Goal: Task Accomplishment & Management: Use online tool/utility

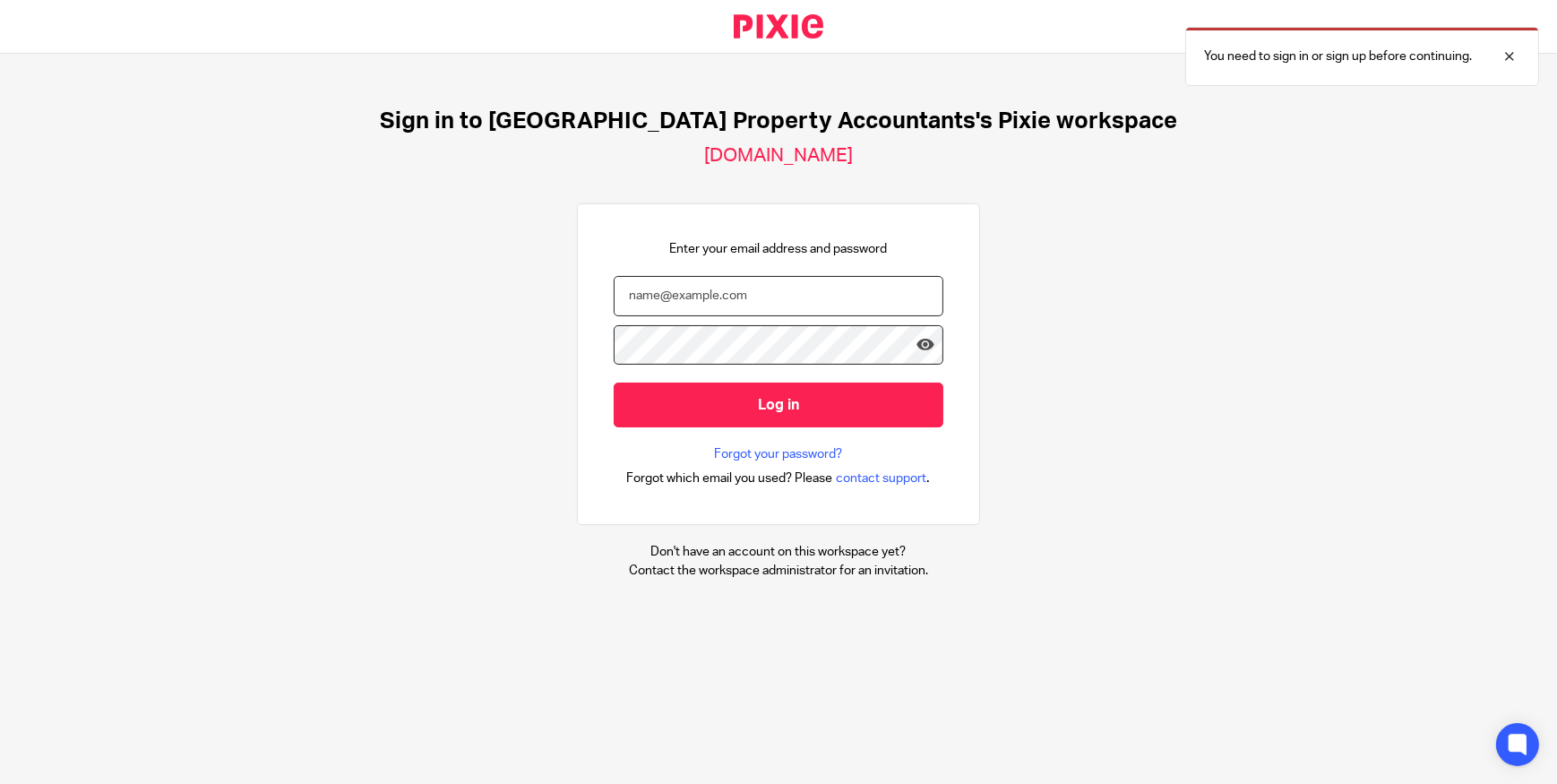
click at [672, 298] on input "email" at bounding box center [778, 296] width 330 height 41
click at [1316, 266] on div "Sign in to UK Property Accountants's Pixie workspace ukpa.usepixie.net Enter yo…" at bounding box center [778, 343] width 1557 height 579
type input "rabina@ukpa.co.uk"
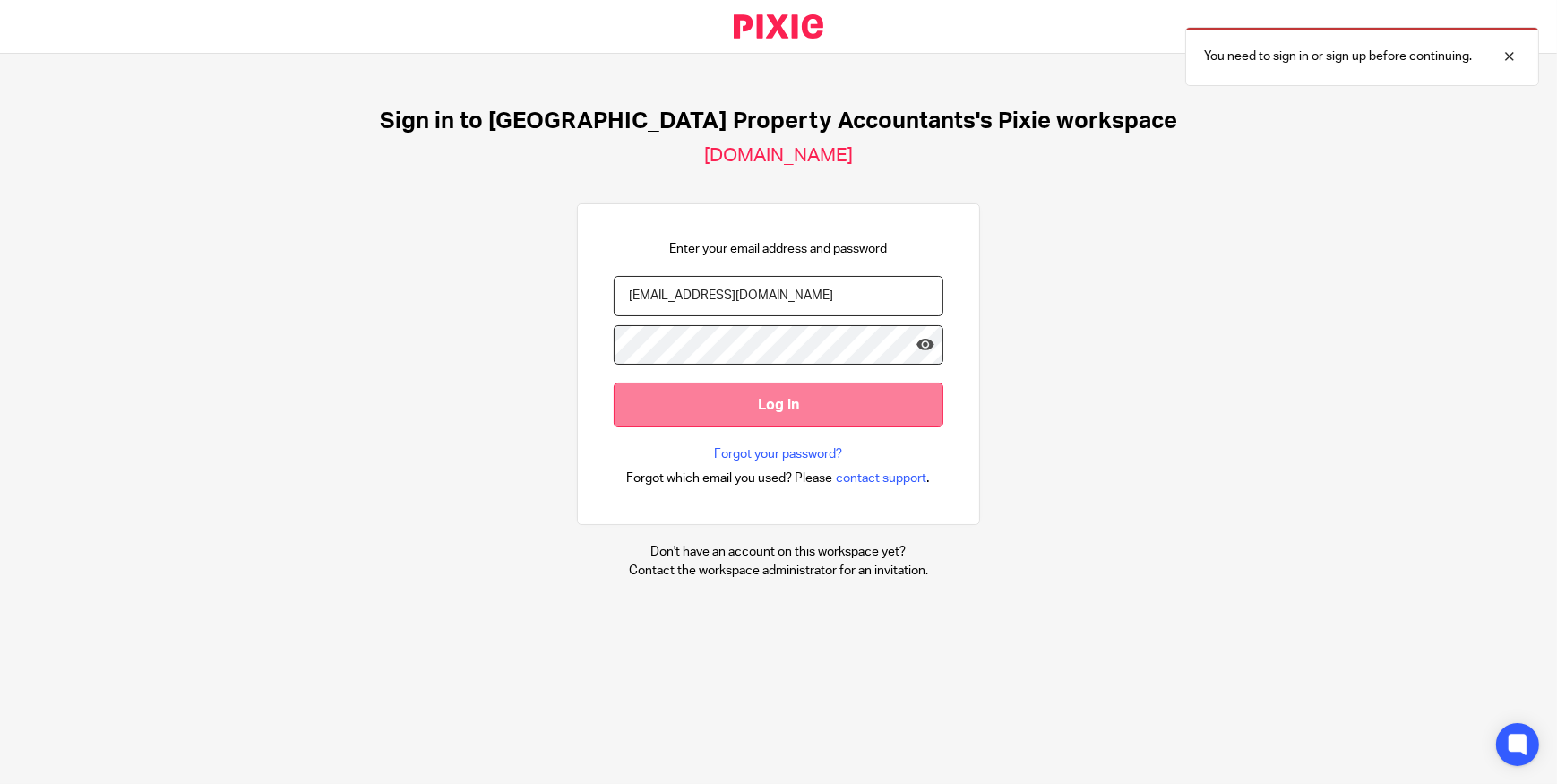
click at [778, 383] on input "Log in" at bounding box center [778, 404] width 330 height 43
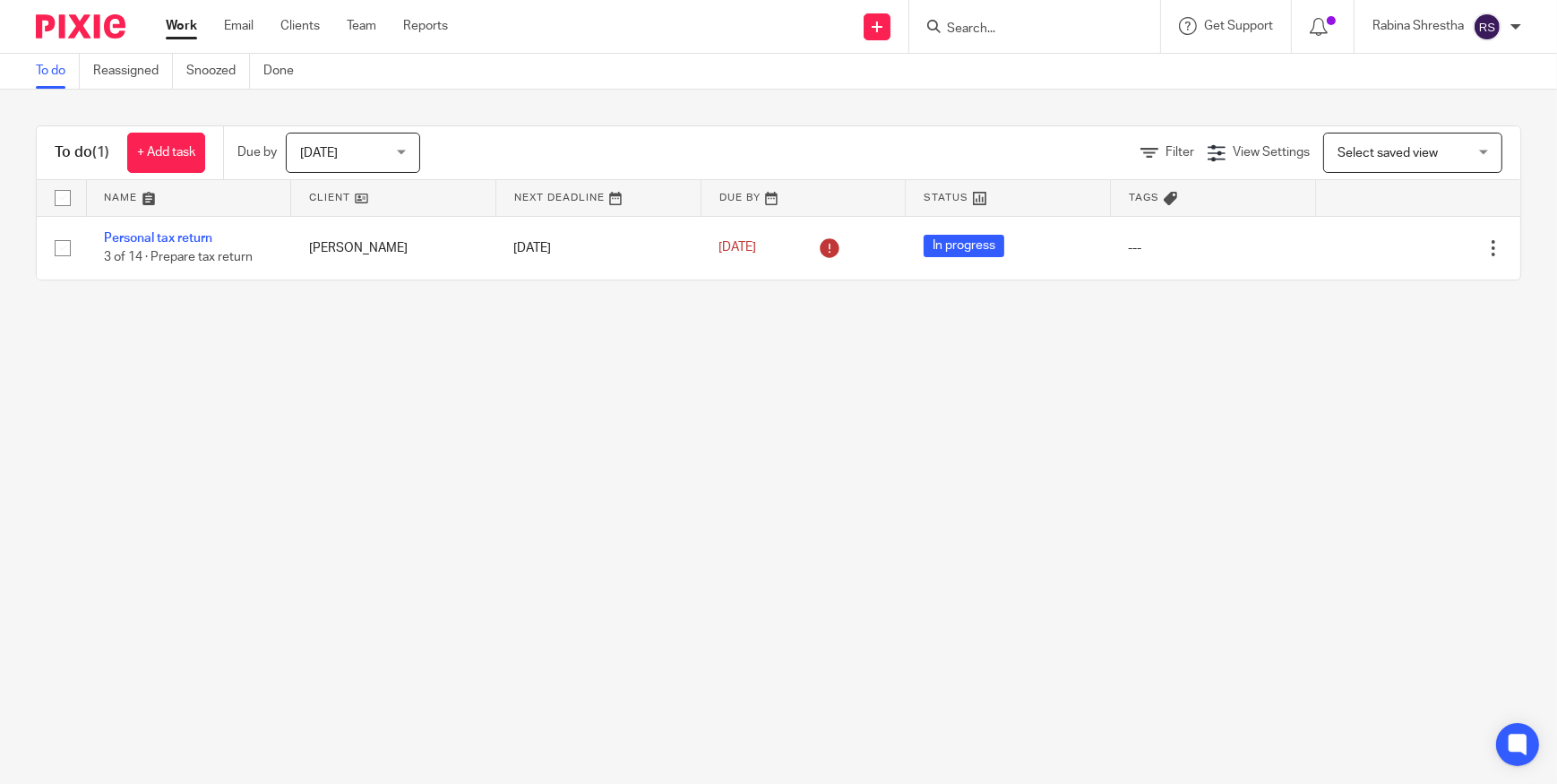
click at [370, 160] on span "[DATE]" at bounding box center [348, 152] width 94 height 38
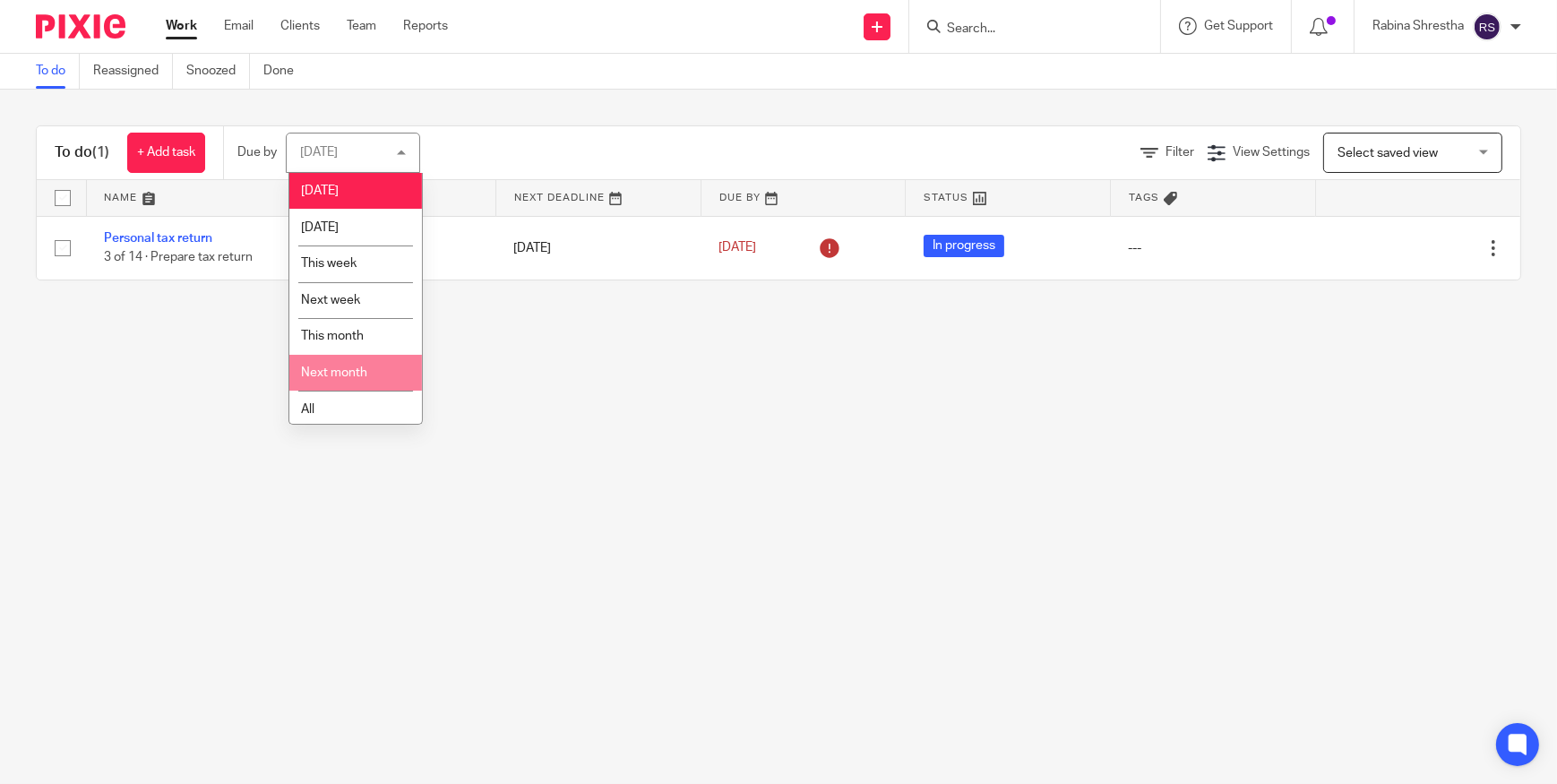
click at [350, 401] on li "All" at bounding box center [355, 408] width 132 height 37
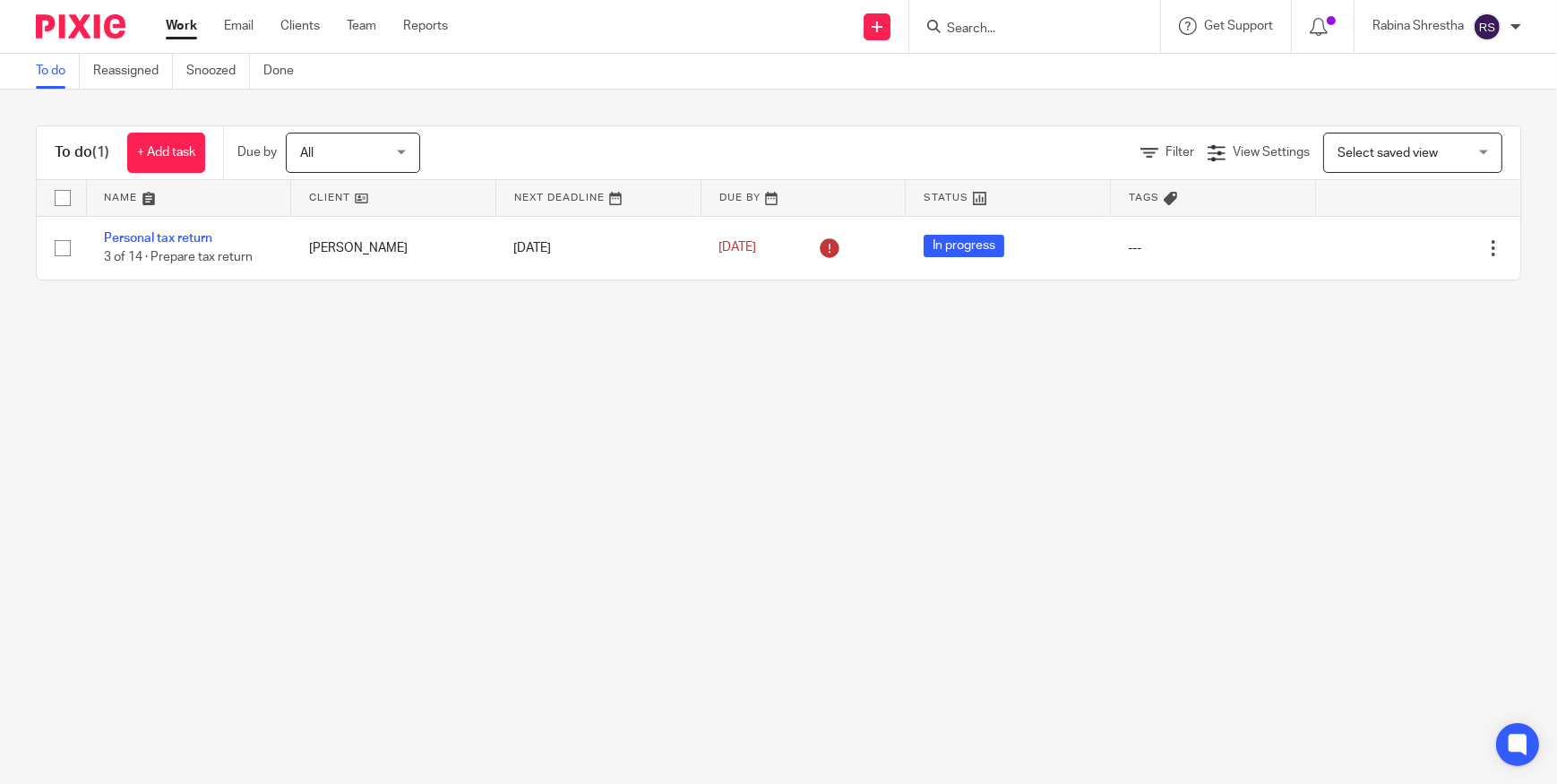
drag, startPoint x: 346, startPoint y: 408, endPoint x: 305, endPoint y: 409, distance: 41.0
click at [346, 408] on main "To do Reassigned Snoozed Done To do (1) + Add task Due by All All Today Tomorro…" at bounding box center [778, 392] width 1557 height 784
click at [306, 409] on main "To do Reassigned Snoozed Done To do (1) + Add task Due by All All Today Tomorro…" at bounding box center [778, 392] width 1557 height 784
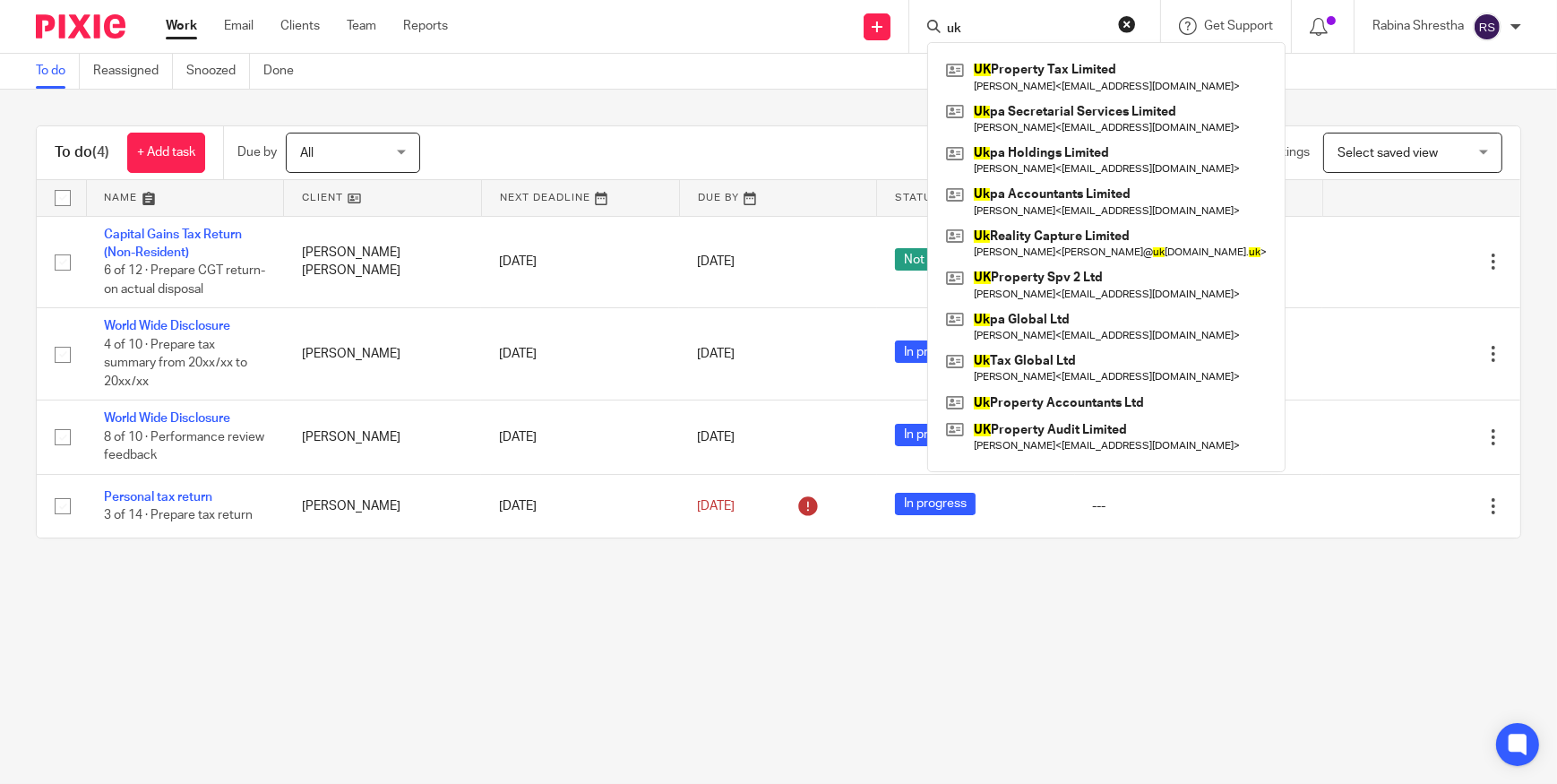
type input "u"
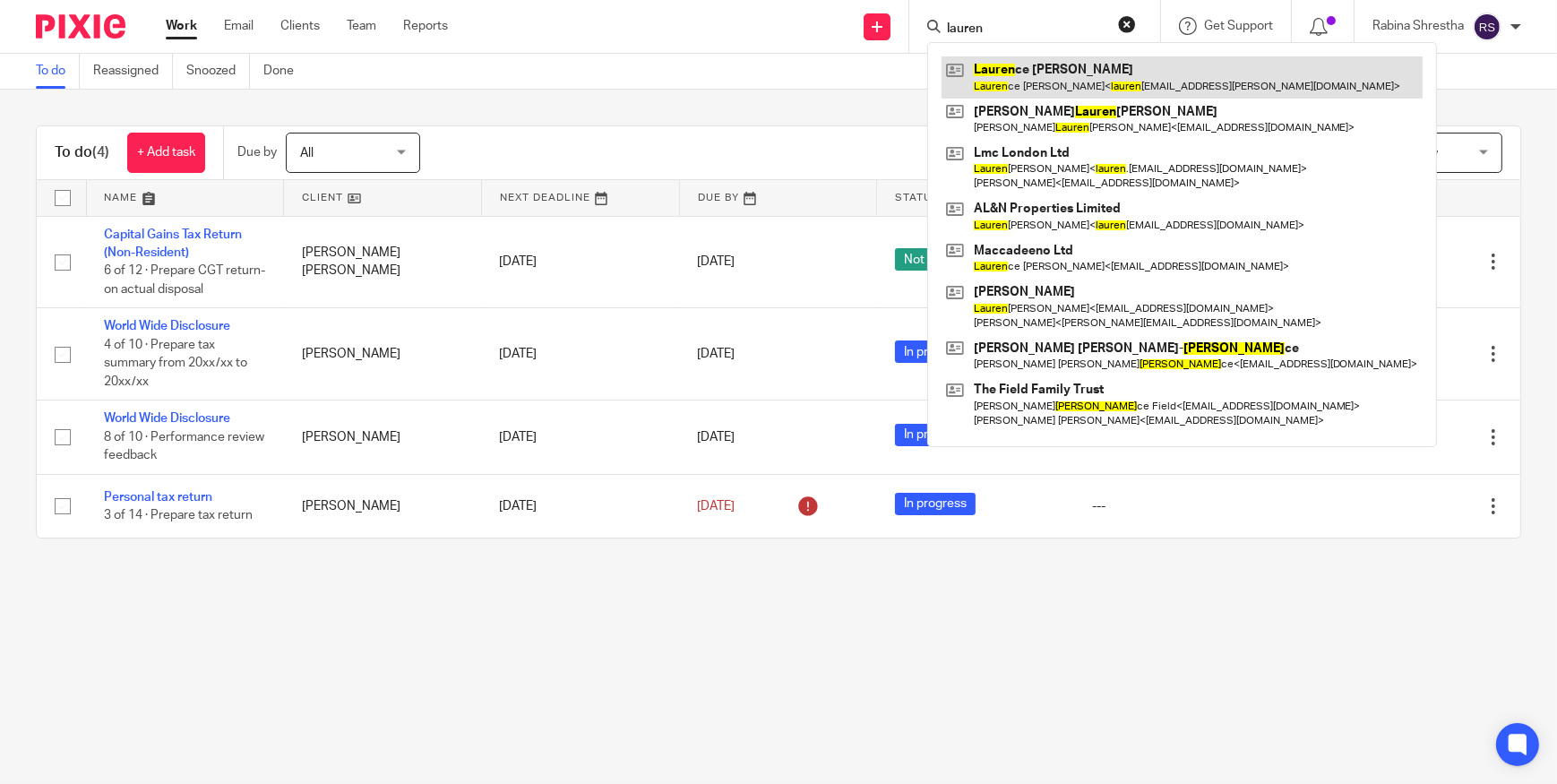
type input "lauren"
click at [1003, 62] on link at bounding box center [1181, 77] width 481 height 42
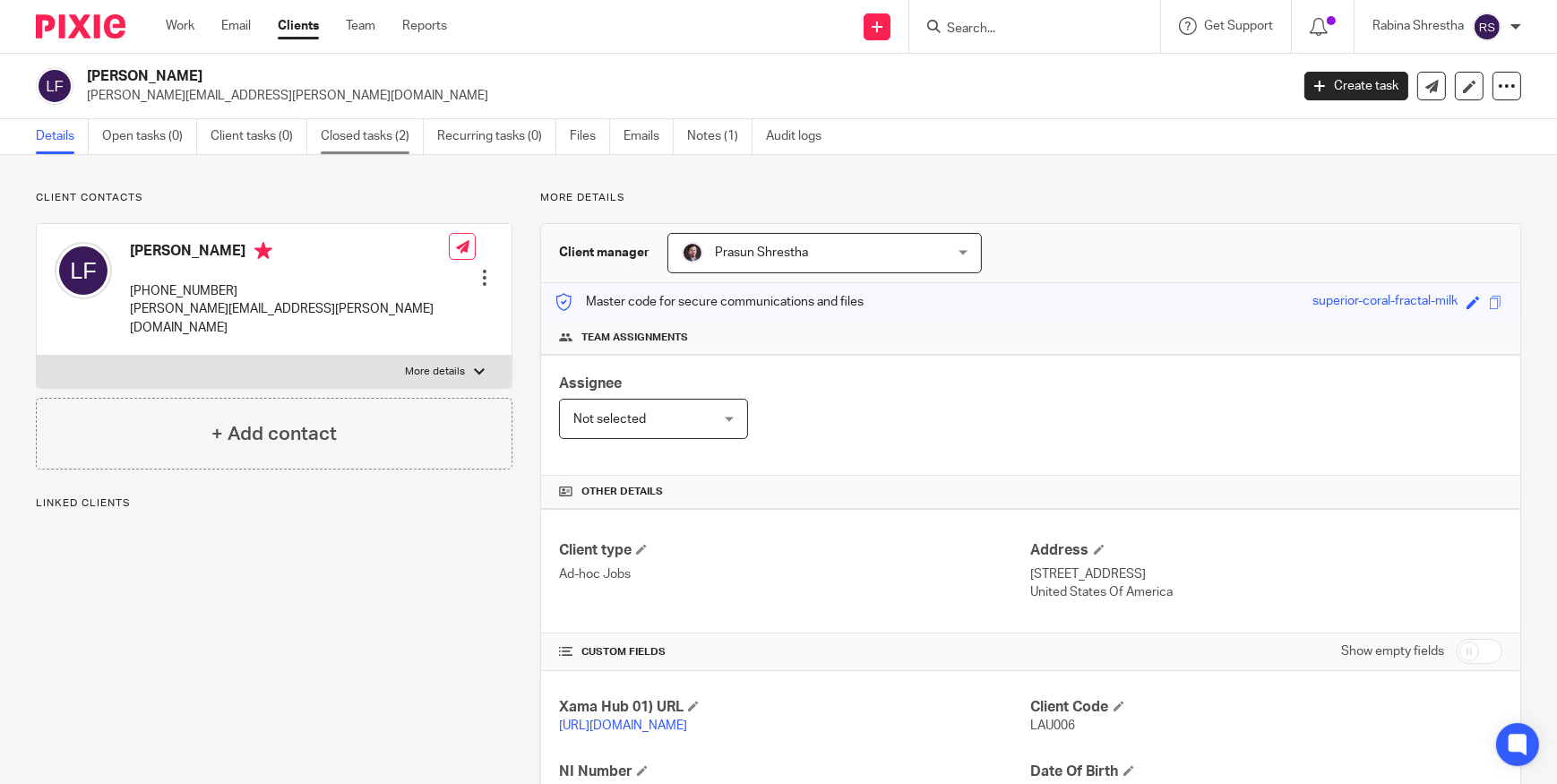
click at [390, 144] on link "Closed tasks (2)" at bounding box center [371, 136] width 103 height 35
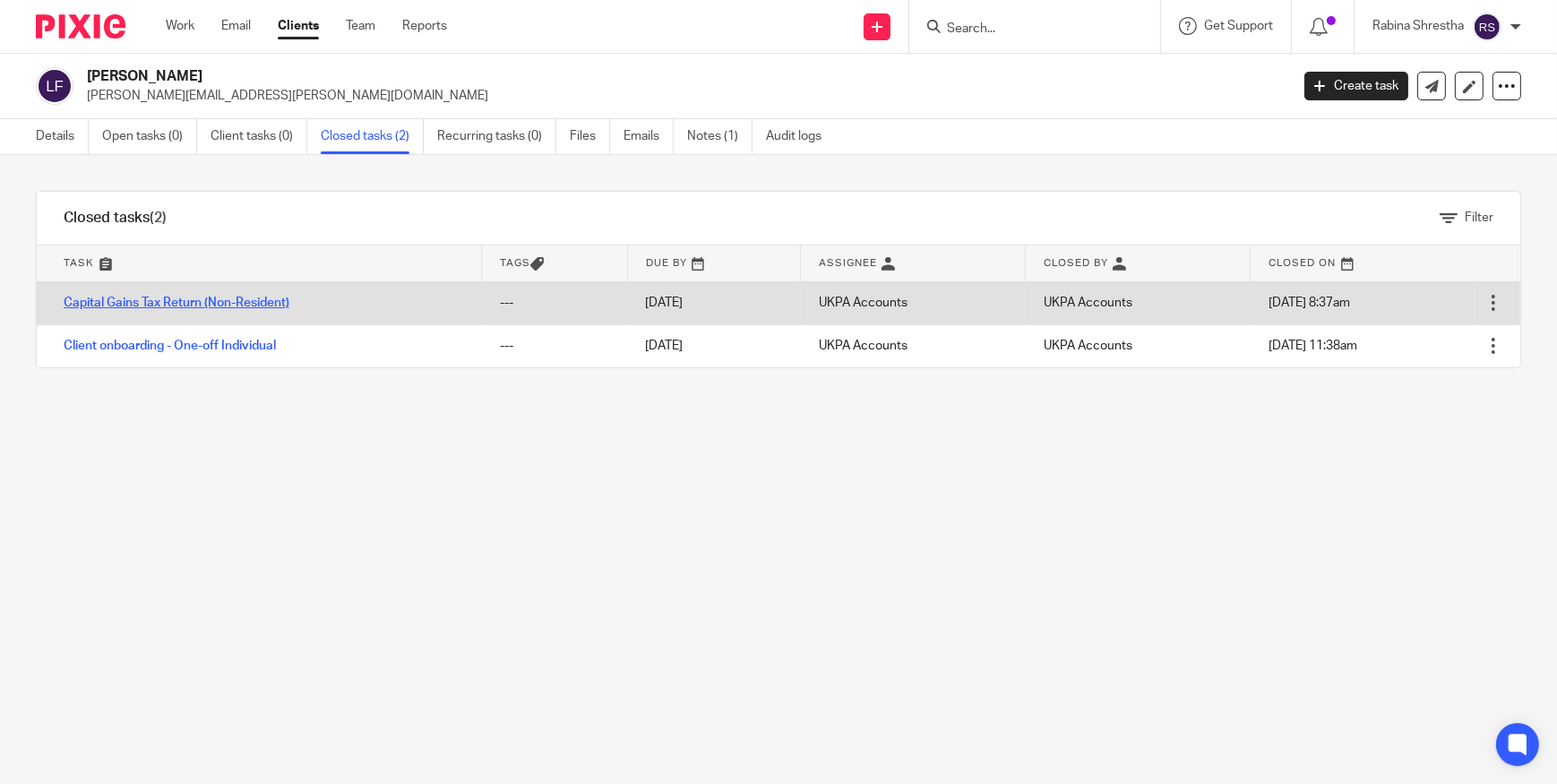
click at [162, 299] on link "Capital Gains Tax Return (Non-Resident)" at bounding box center [176, 302] width 226 height 12
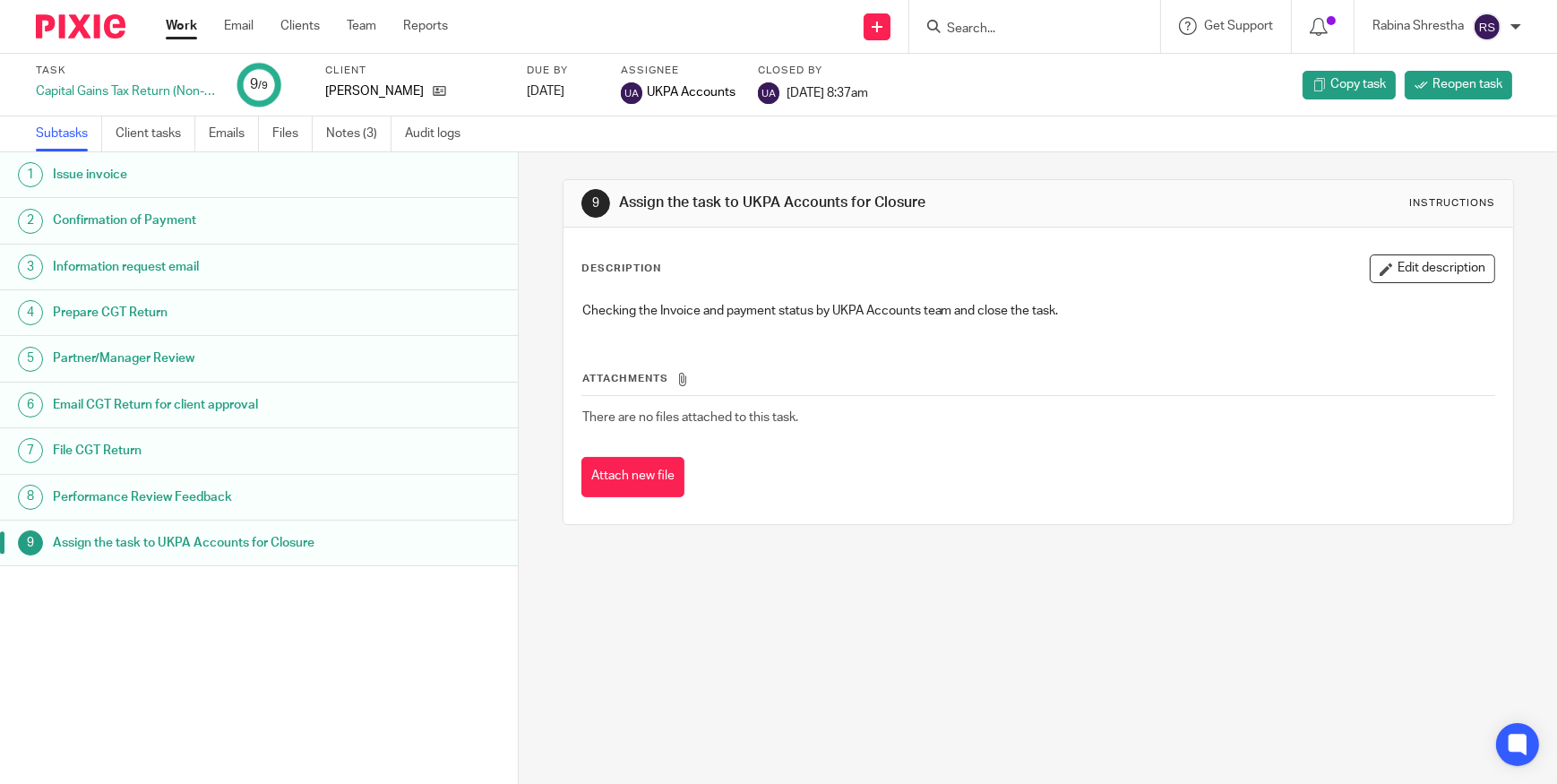
click at [176, 265] on h1 "Information request email" at bounding box center [202, 266] width 299 height 26
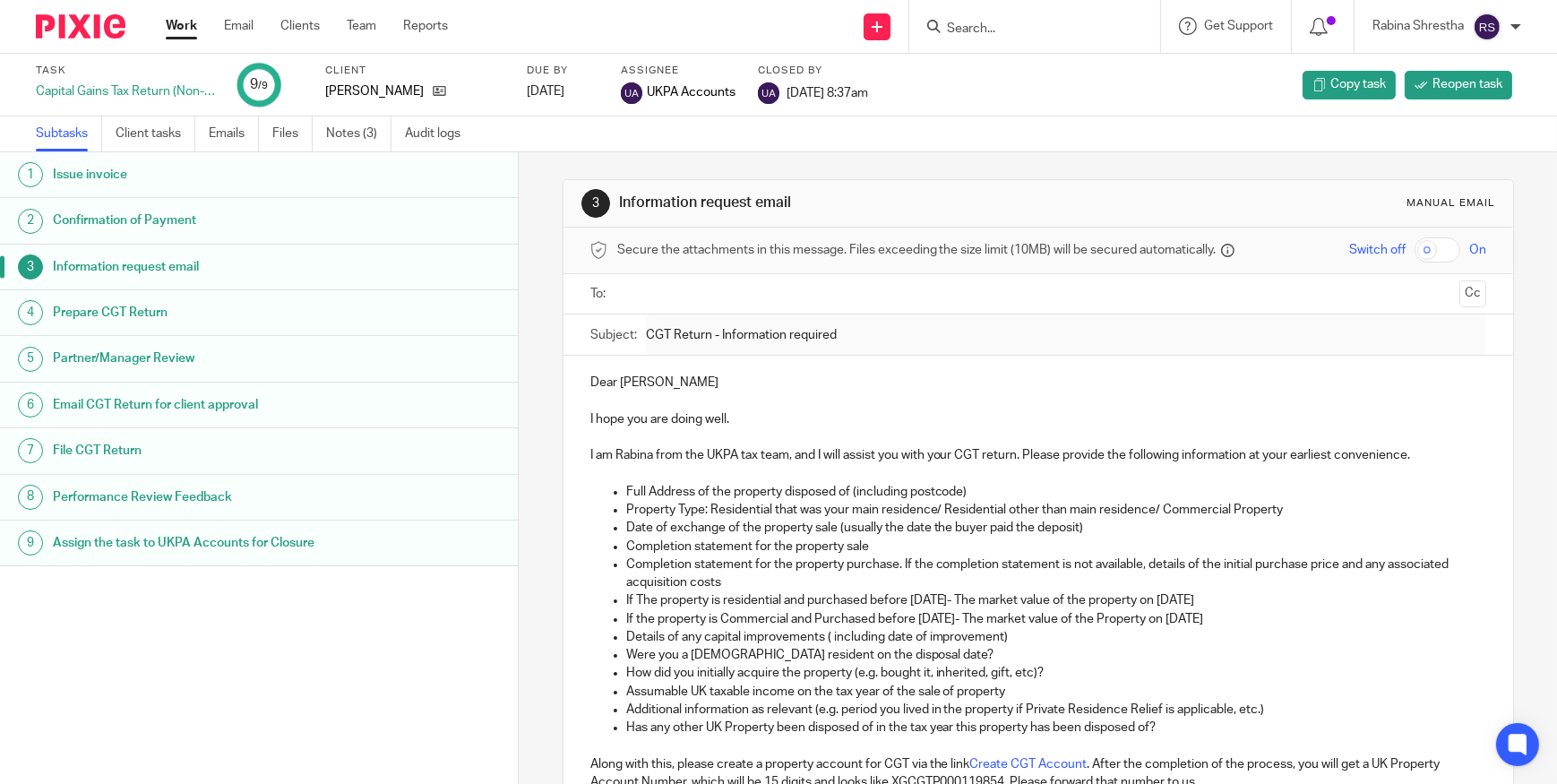
scroll to position [325, 0]
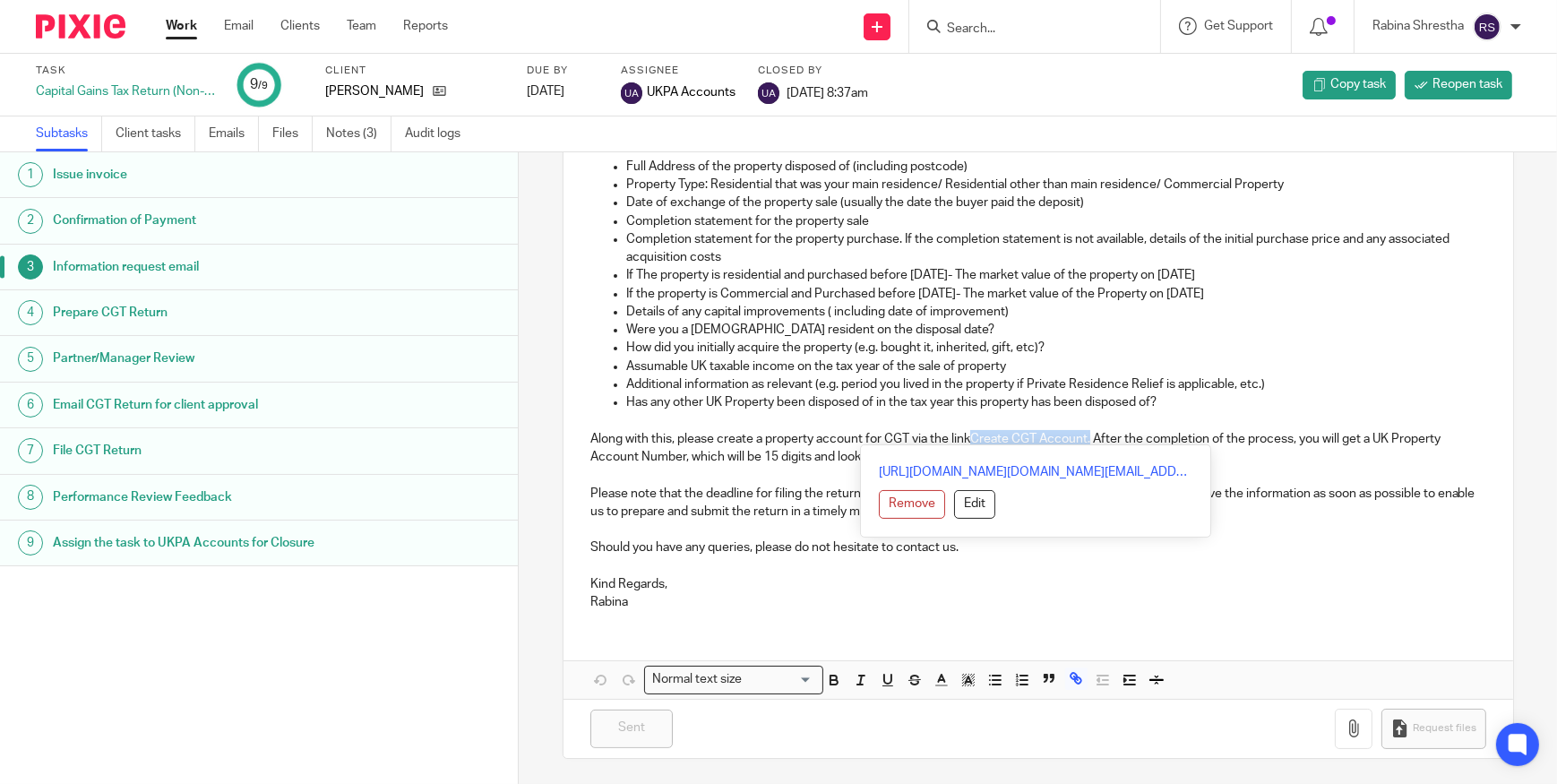
drag, startPoint x: 973, startPoint y: 434, endPoint x: 1088, endPoint y: 432, distance: 115.0
click at [1088, 432] on p "Along with this, please create a property account for CGT via the link Create C…" at bounding box center [1038, 448] width 896 height 37
copy p "Create CGT Account ."
